Goal: Transaction & Acquisition: Purchase product/service

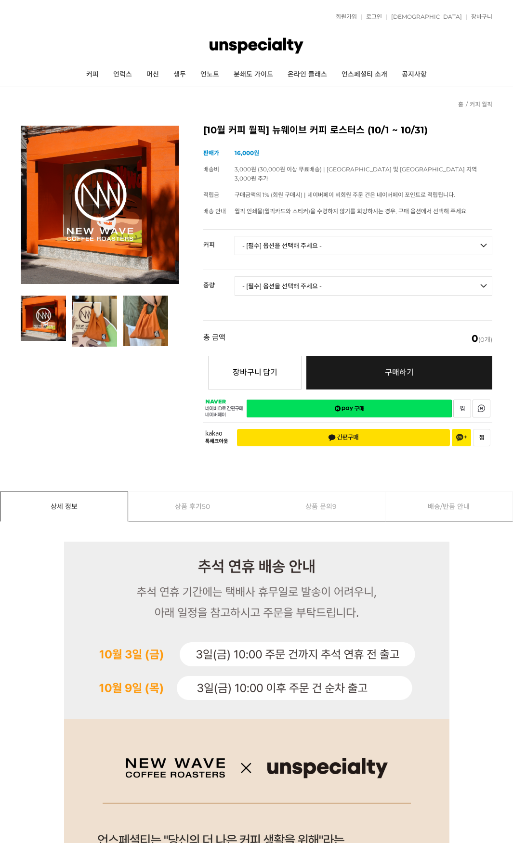
click at [254, 47] on img at bounding box center [256, 45] width 93 height 29
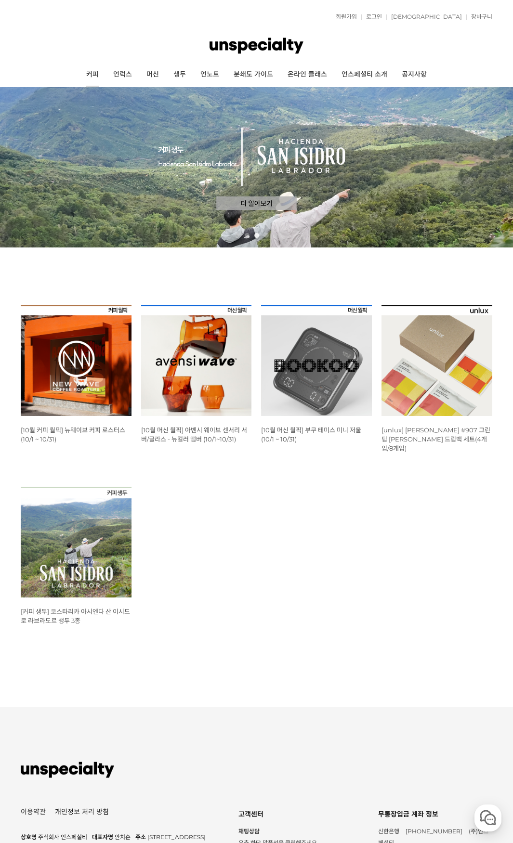
click at [93, 75] on link "커피" at bounding box center [92, 75] width 27 height 24
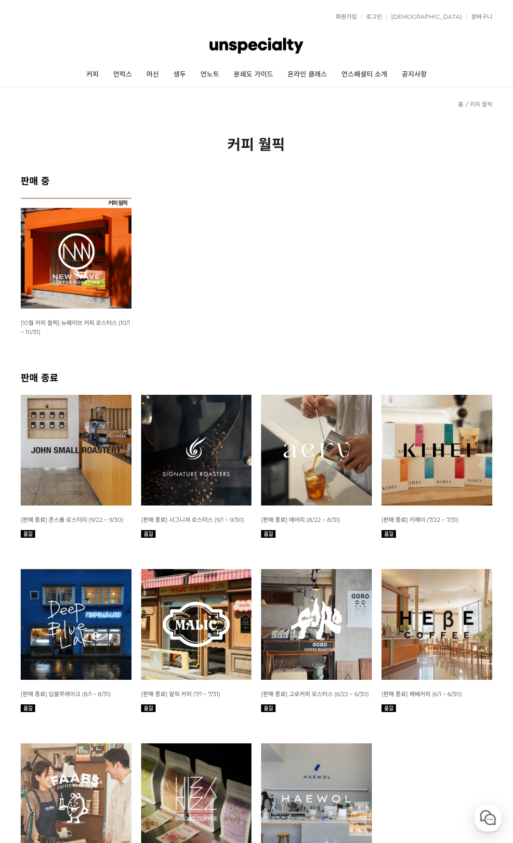
click at [61, 274] on img at bounding box center [76, 253] width 111 height 111
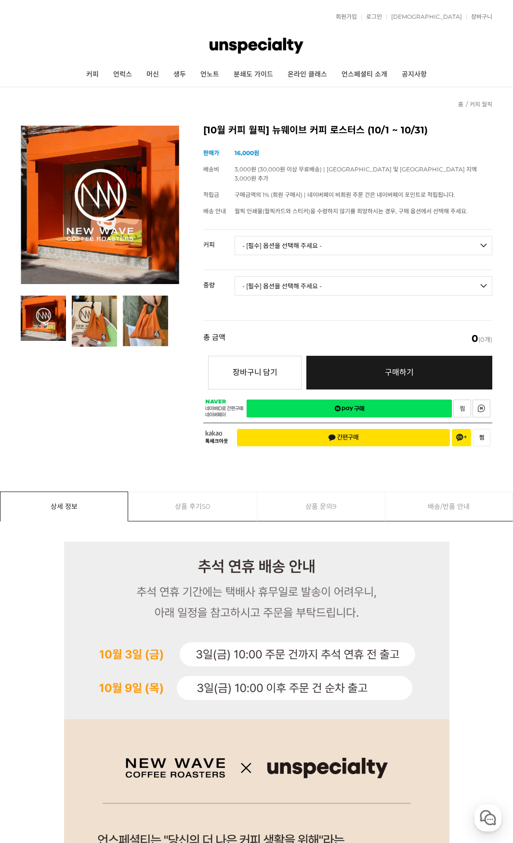
click at [337, 239] on select "- [필수] 옵션을 선택해 주세요 - ------------------- 언스페셜티 분쇄도 가이드 종이 받기 (주문 1건당 최대 1개 제공) …" at bounding box center [364, 245] width 258 height 19
click at [93, 365] on div "이전 리스트 1번째 리스트 2번째 리스트 3번째 리스트 다음 리스트 [10월 커피 월픽] 뉴웨이브 커피 로스터스 (10/1 ~ 10/31) (…" at bounding box center [257, 290] width 472 height 328
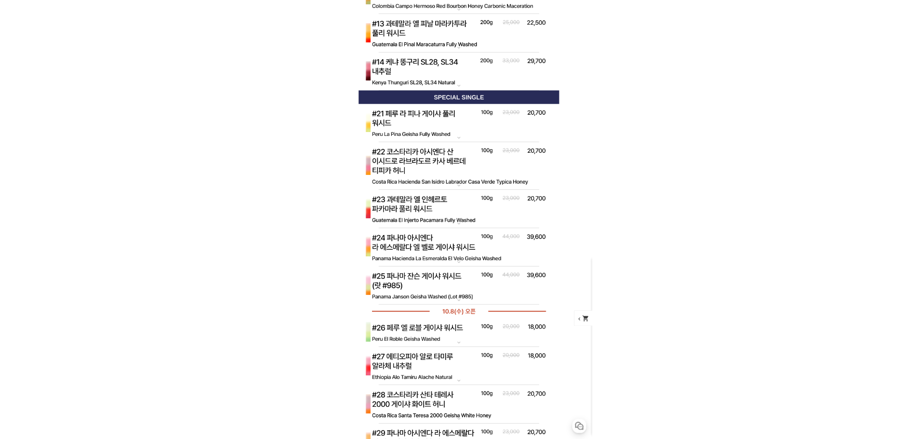
scroll to position [4166, 0]
